Goal: Information Seeking & Learning: Stay updated

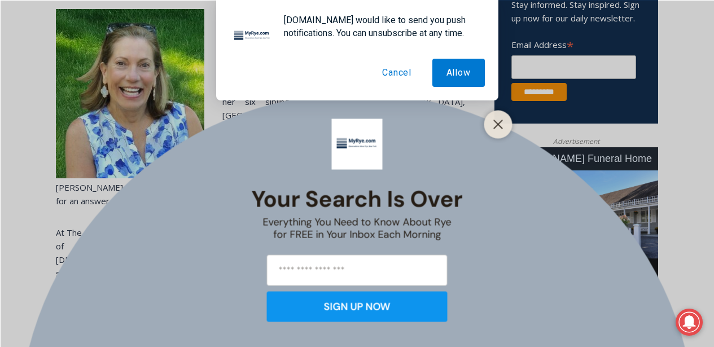
scroll to position [449, 0]
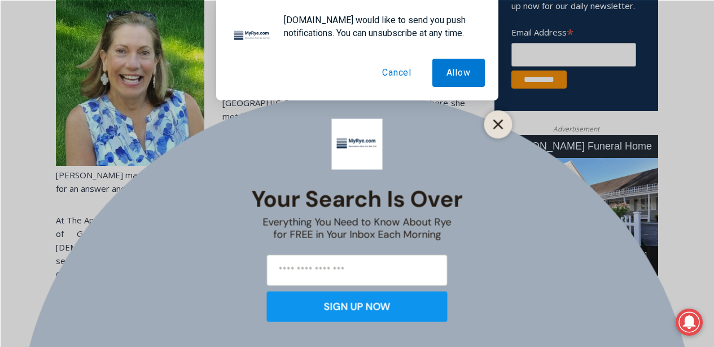
click at [494, 122] on icon "Close" at bounding box center [498, 124] width 10 height 10
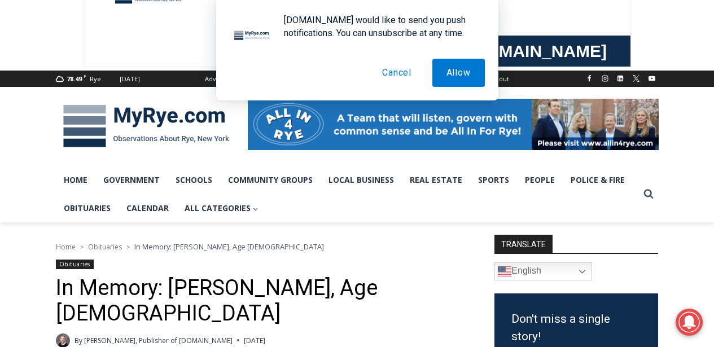
scroll to position [0, 0]
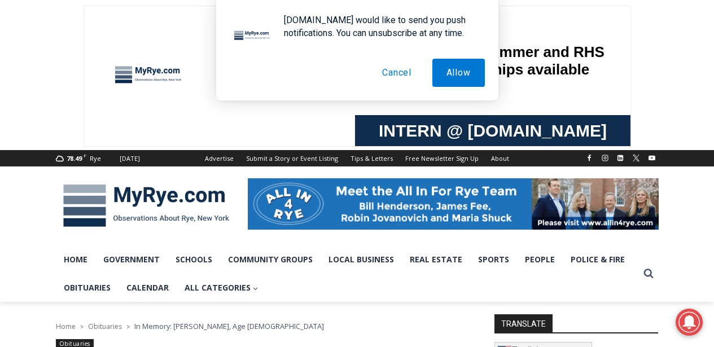
click at [138, 199] on img at bounding box center [146, 206] width 181 height 59
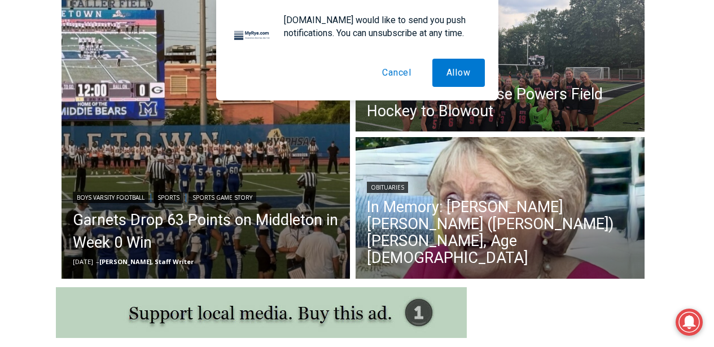
scroll to position [333, 0]
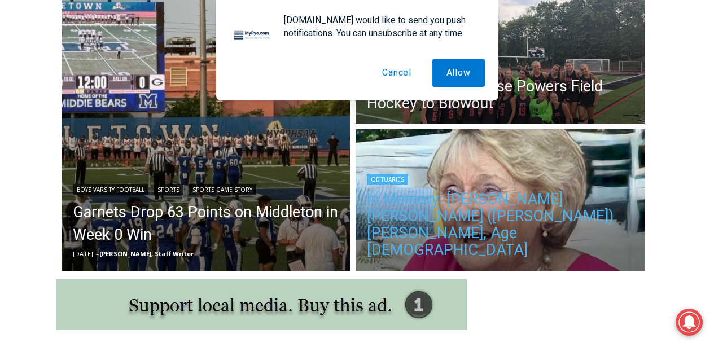
click at [423, 239] on link "In Memory: Maureen Catherine (Devlin) Koecheler, Age 83" at bounding box center [500, 225] width 266 height 68
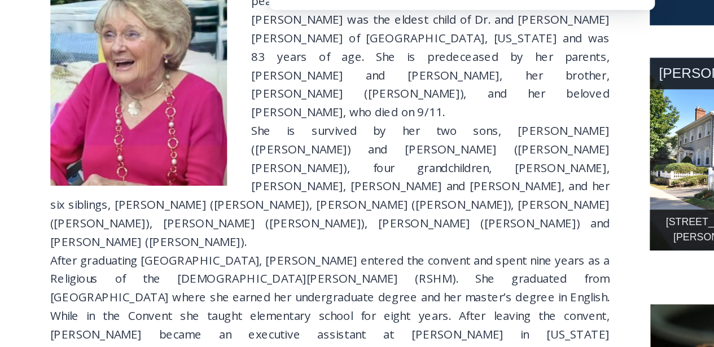
scroll to position [450, 0]
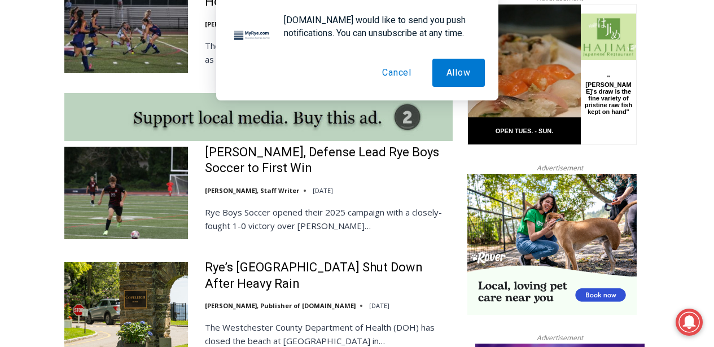
scroll to position [932, 0]
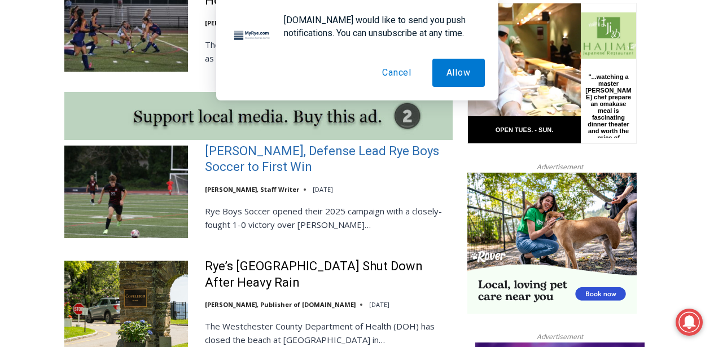
click at [236, 150] on link "[PERSON_NAME], Defense Lead Rye Boys Soccer to First Win" at bounding box center [329, 159] width 248 height 32
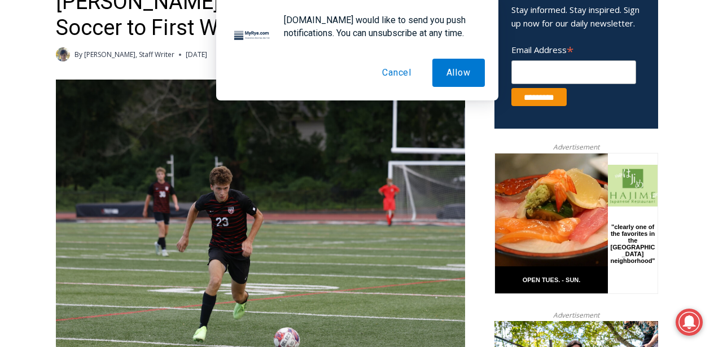
scroll to position [428, 0]
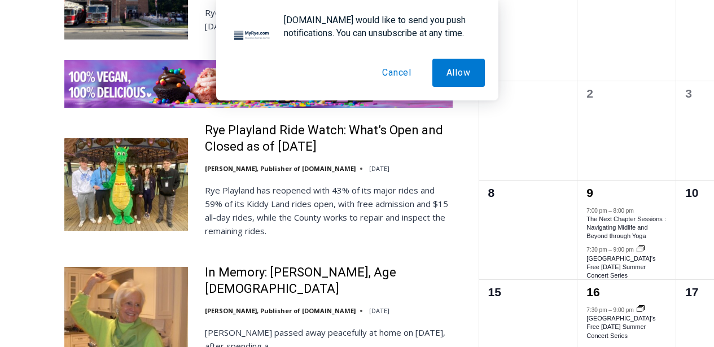
scroll to position [1729, 0]
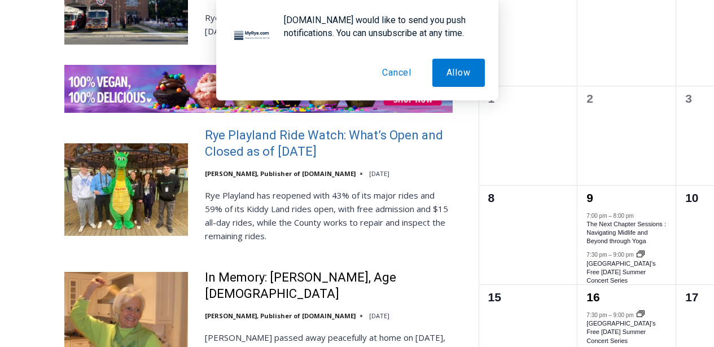
click at [255, 134] on link "Rye Playland Ride Watch: What’s Open and Closed as of [DATE]" at bounding box center [329, 144] width 248 height 32
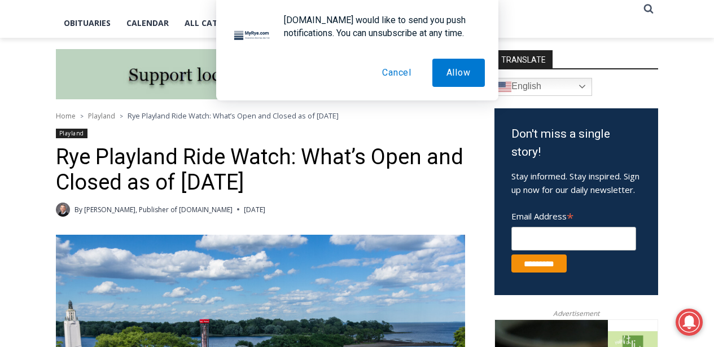
scroll to position [133, 0]
